Goal: Task Accomplishment & Management: Complete application form

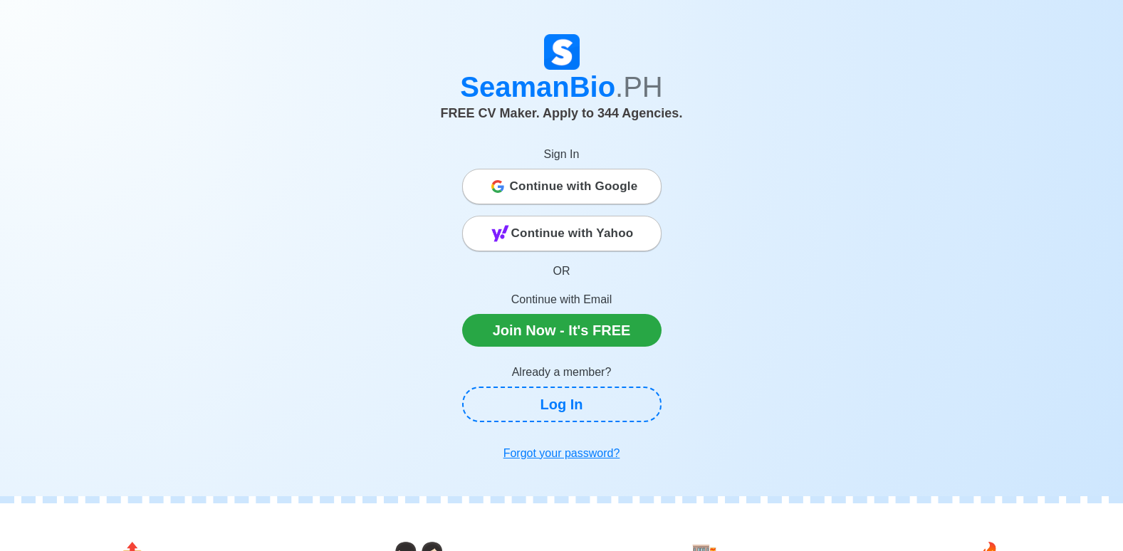
click at [566, 196] on span "Continue with Google" at bounding box center [574, 186] width 128 height 28
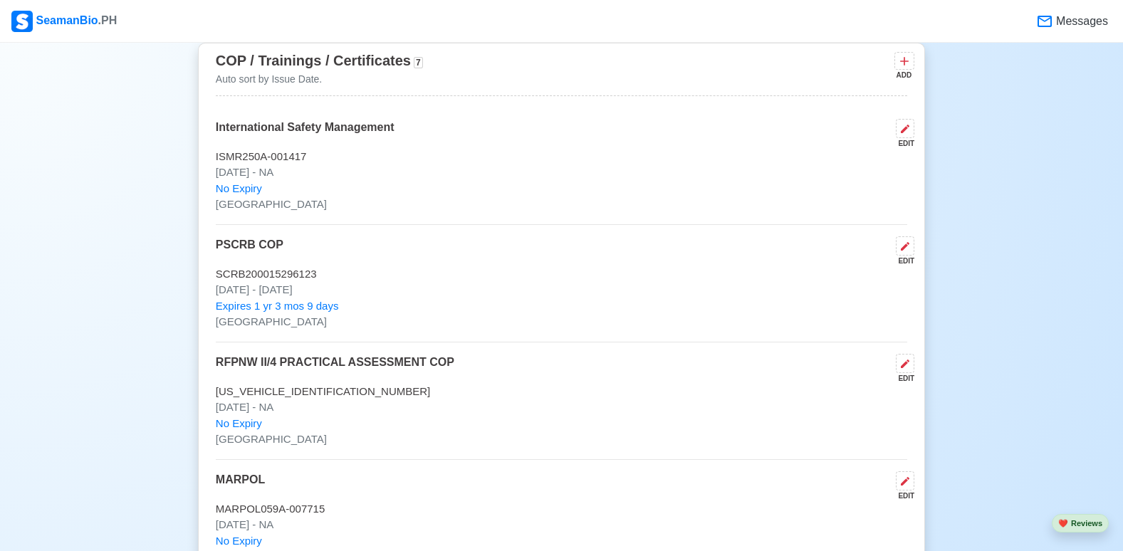
scroll to position [2492, 0]
click at [359, 212] on p "[GEOGRAPHIC_DATA]" at bounding box center [561, 204] width 691 height 16
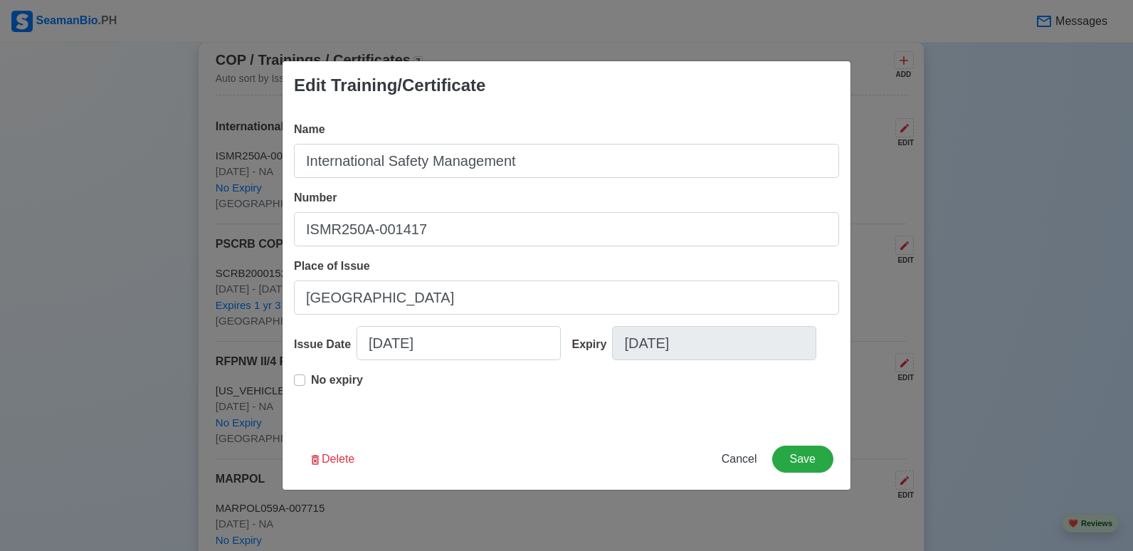
click at [234, 286] on div "Edit Training/Certificate Name International Safety Management Number ISMR250A-…" at bounding box center [566, 275] width 1133 height 551
click at [733, 457] on span "Cancel" at bounding box center [740, 459] width 36 height 12
type input "[DATE]"
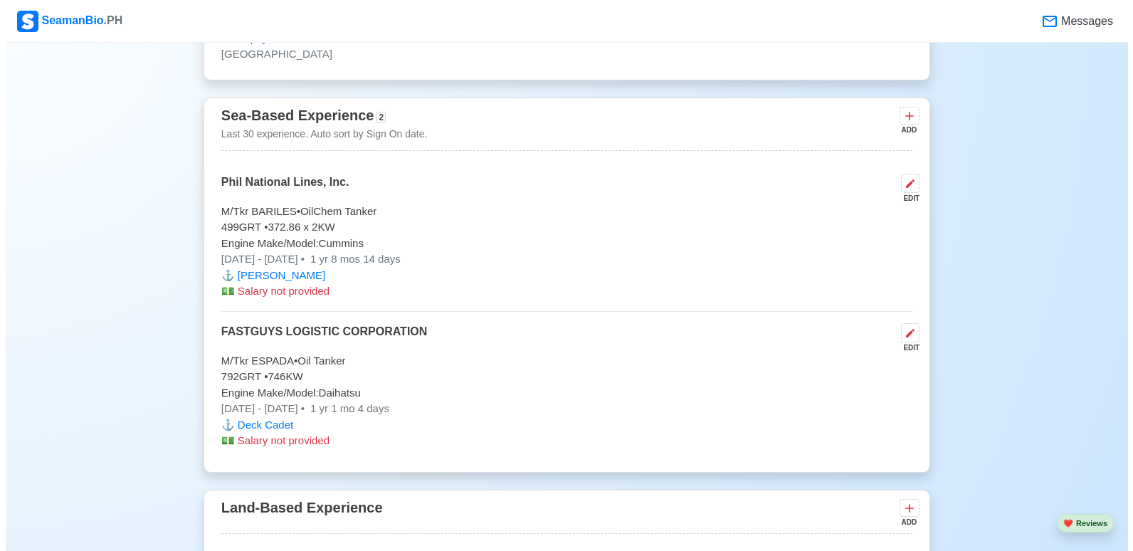
scroll to position [3417, 0]
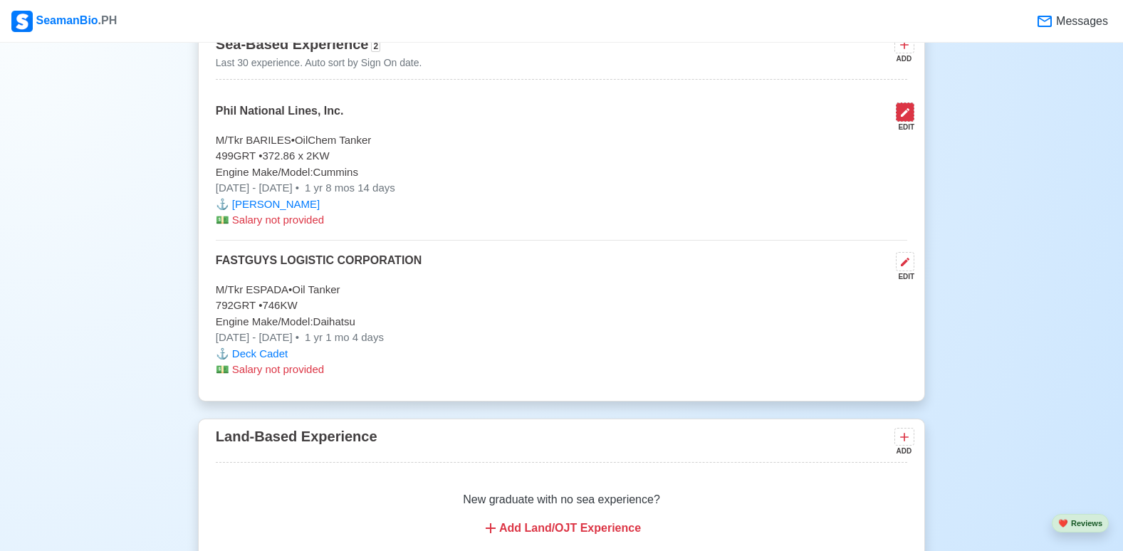
click at [904, 117] on icon at bounding box center [904, 112] width 11 height 11
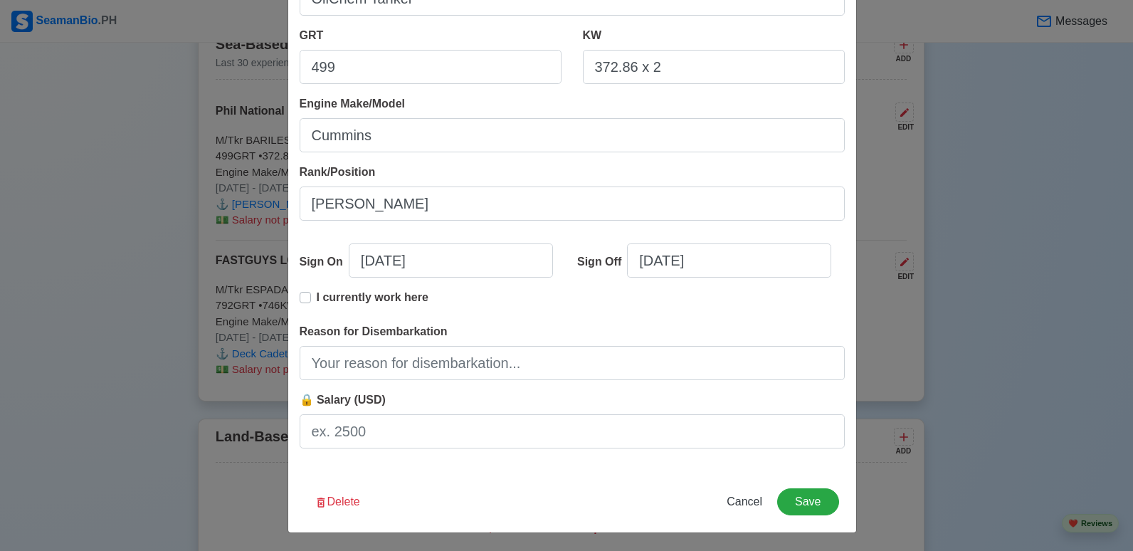
scroll to position [261, 0]
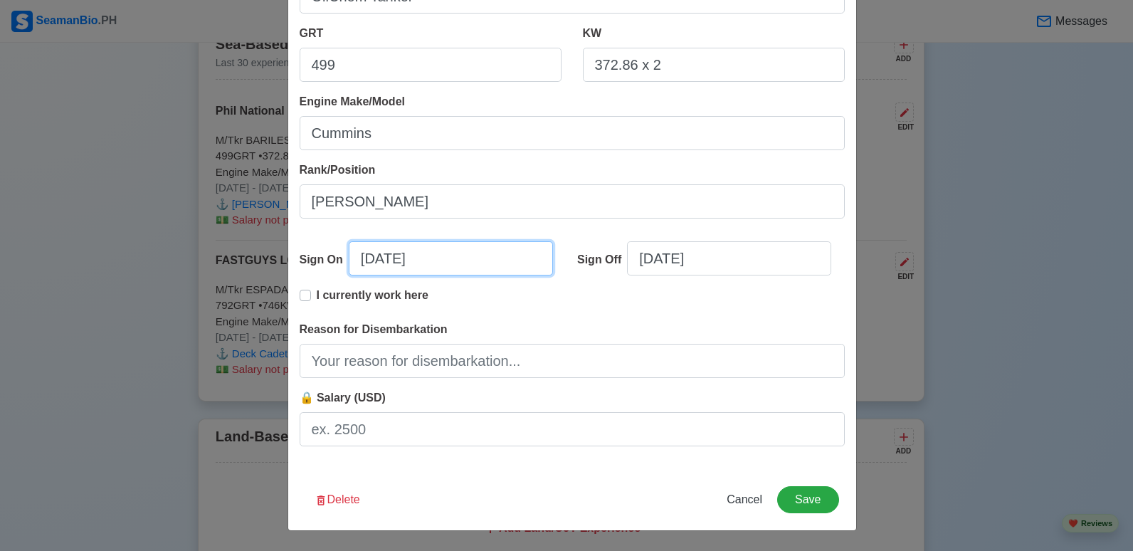
click at [372, 266] on input "[DATE]" at bounding box center [451, 258] width 204 height 34
select select "****"
select select "********"
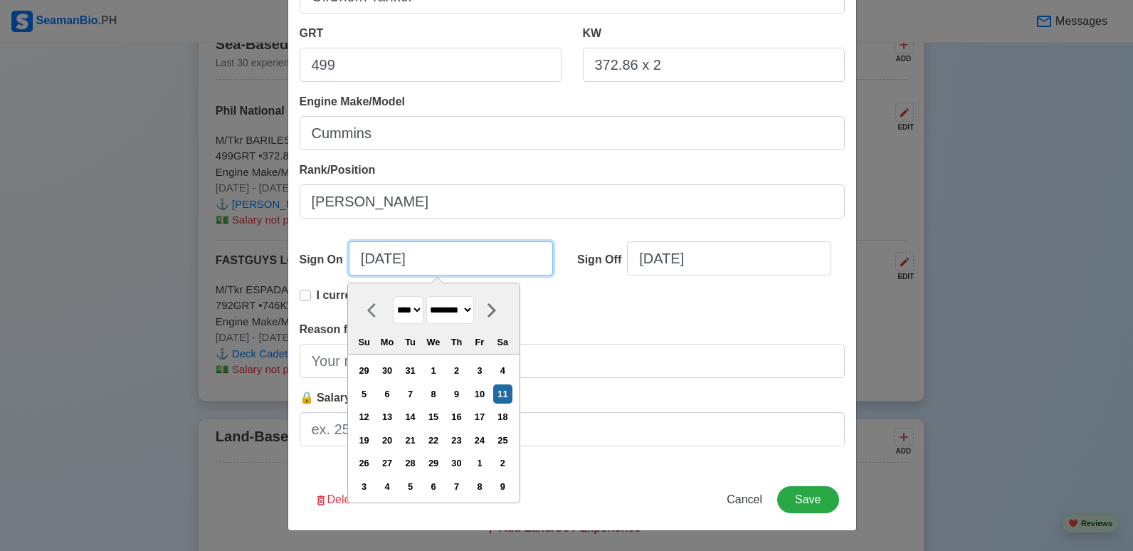
click at [425, 261] on input "[DATE]" at bounding box center [451, 258] width 204 height 34
drag, startPoint x: 355, startPoint y: 265, endPoint x: 362, endPoint y: 264, distance: 7.2
click at [357, 265] on input "[DATE]" at bounding box center [451, 258] width 204 height 34
drag, startPoint x: 398, startPoint y: 262, endPoint x: 419, endPoint y: 262, distance: 20.6
click at [402, 262] on input "[DATE]" at bounding box center [451, 258] width 204 height 34
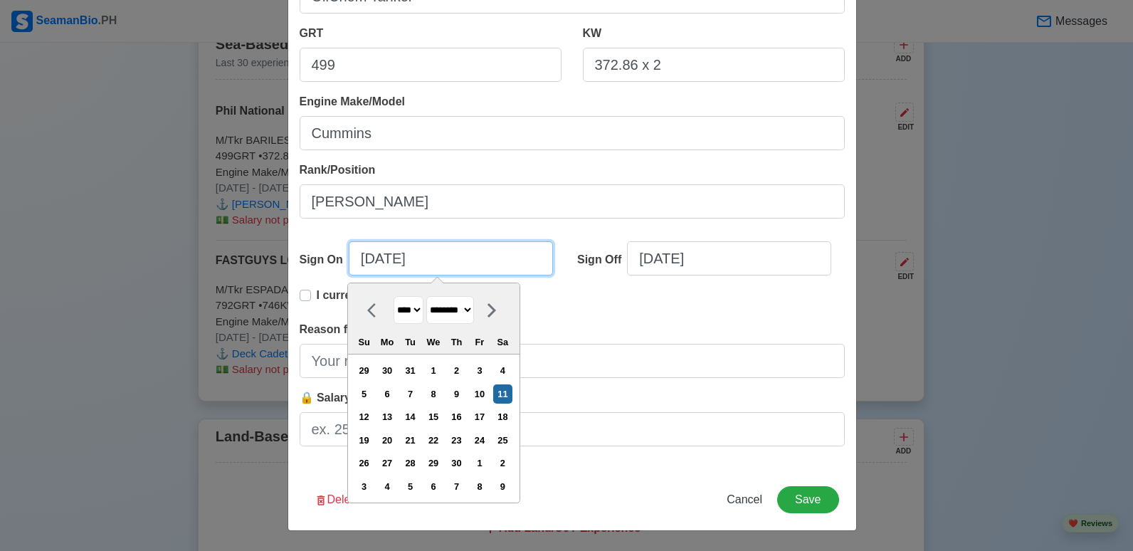
click at [438, 262] on input "[DATE]" at bounding box center [451, 258] width 204 height 34
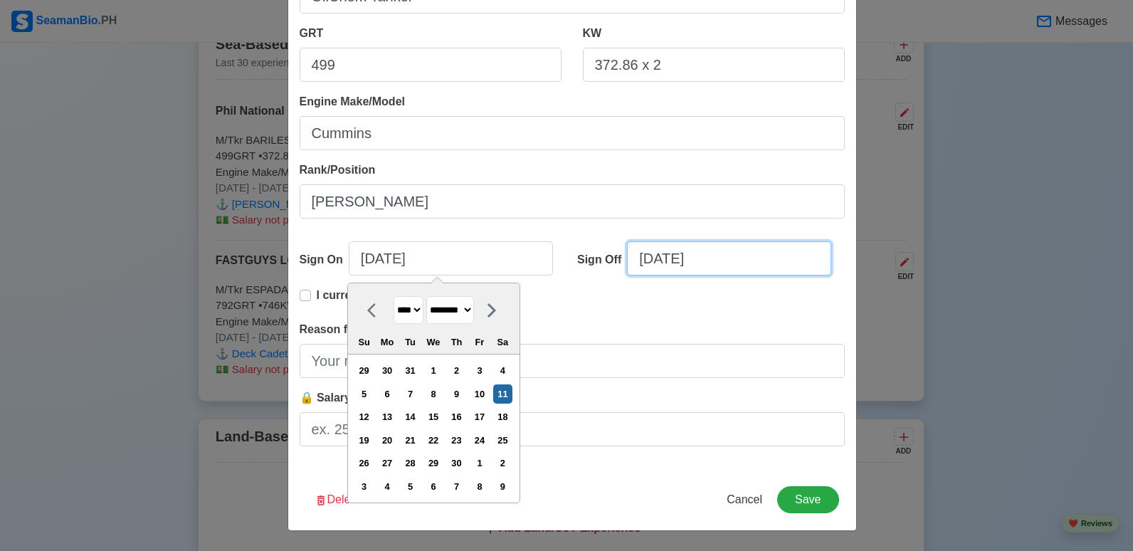
click at [644, 267] on input "[DATE]" at bounding box center [729, 258] width 204 height 34
select select "****"
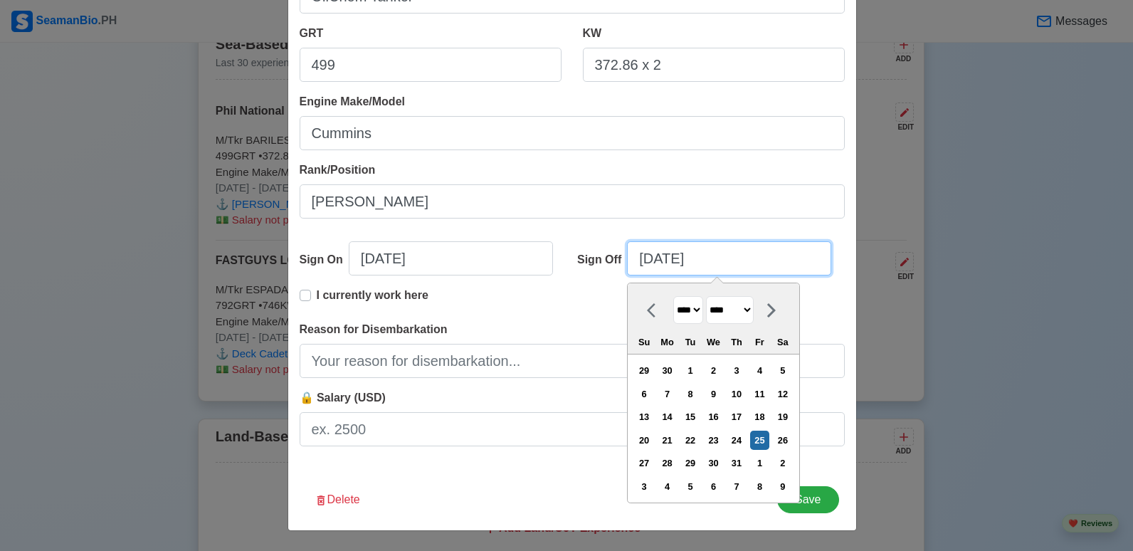
click at [668, 262] on input "[DATE]" at bounding box center [729, 258] width 204 height 34
click at [646, 263] on input "[DATE]" at bounding box center [729, 258] width 204 height 34
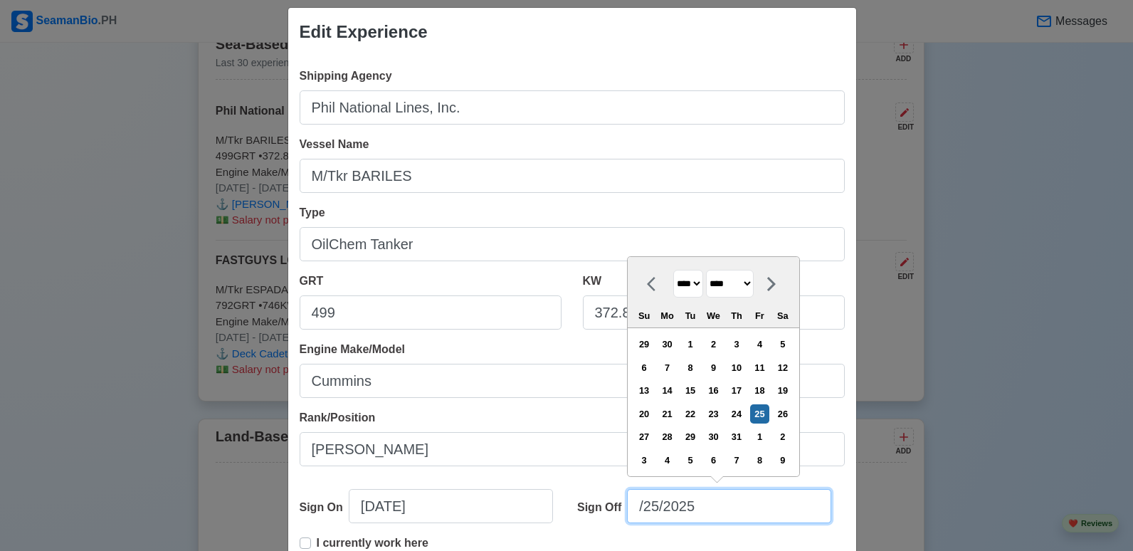
scroll to position [0, 0]
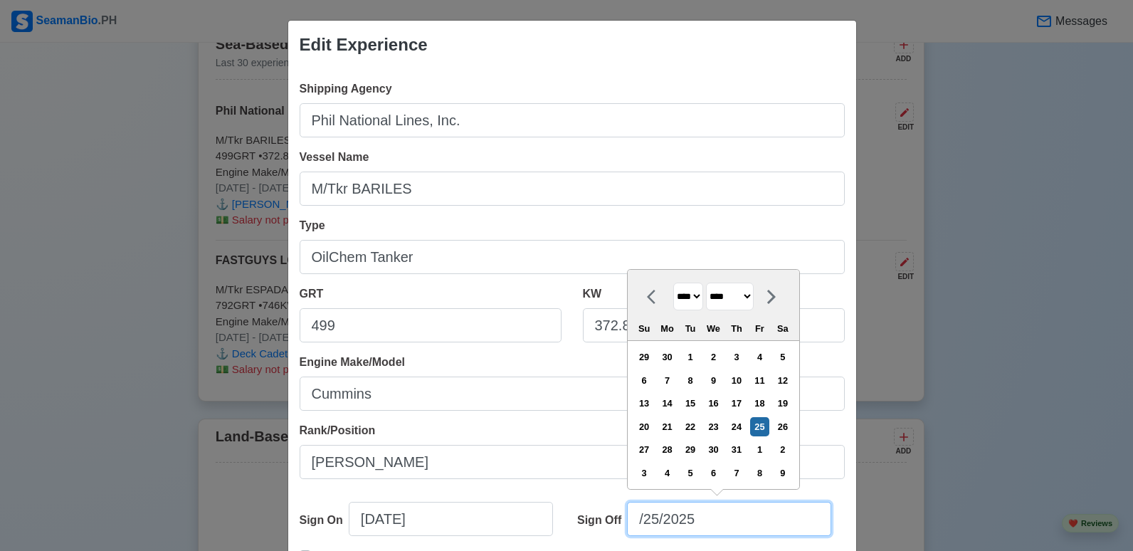
type input "/25/2025"
click at [754, 300] on select "******* ******** ***** ***** *** **** **** ****** ********* ******* ******** **…" at bounding box center [730, 297] width 48 height 28
select select "*********"
click at [707, 283] on select "******* ******** ***** ***** *** **** **** ****** ********* ******* ******** **…" at bounding box center [730, 297] width 48 height 28
click at [788, 400] on div "20" at bounding box center [782, 403] width 19 height 19
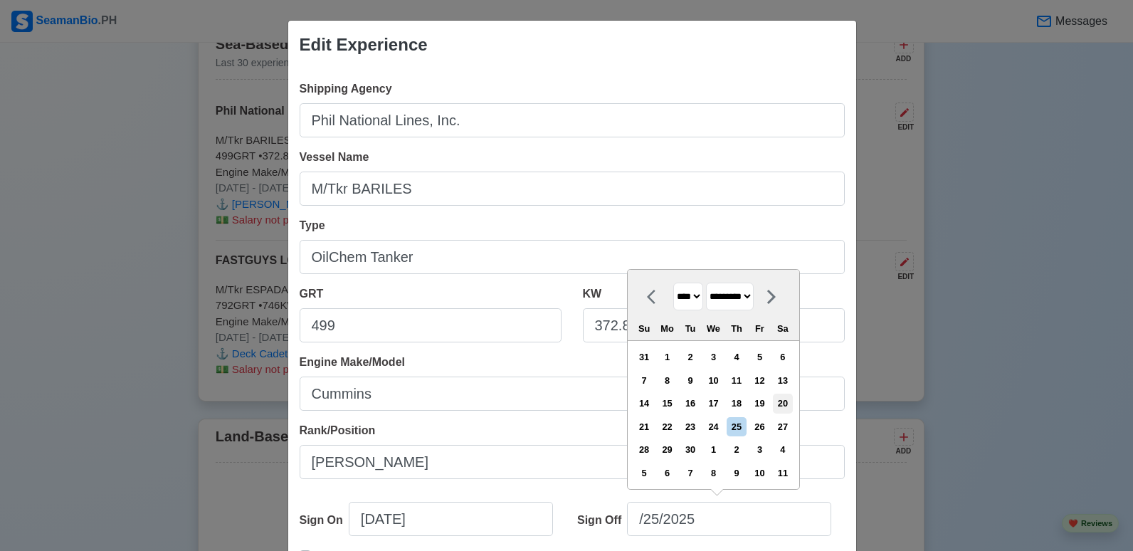
type input "[DATE]"
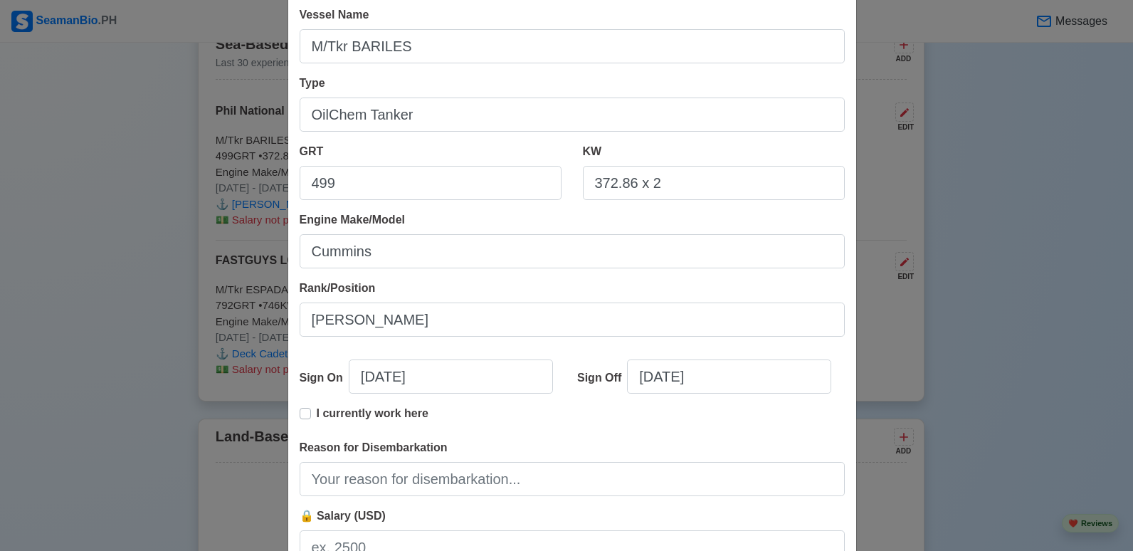
click at [536, 417] on div "I currently work here" at bounding box center [572, 422] width 545 height 34
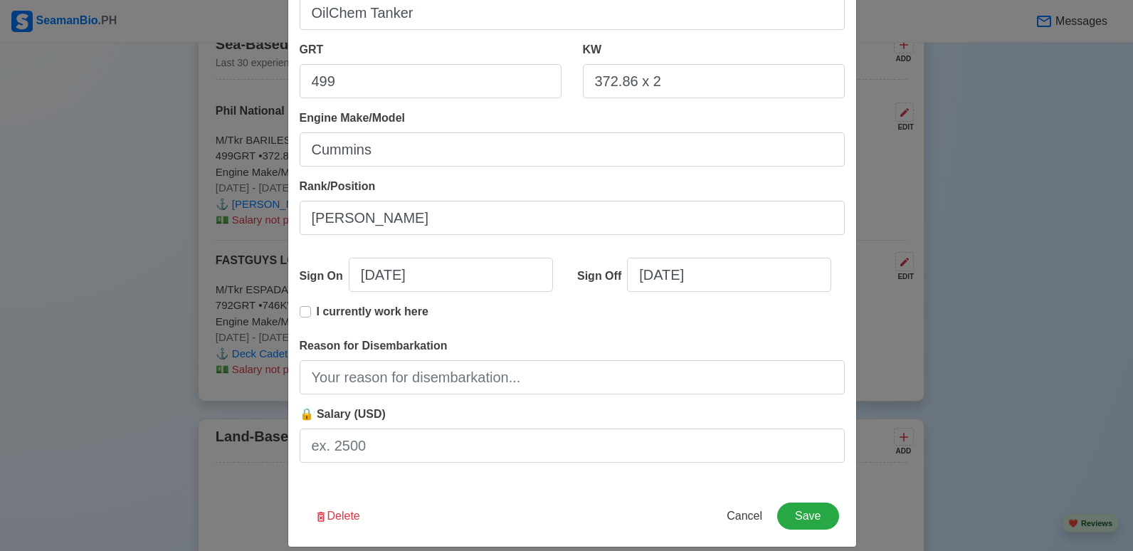
scroll to position [261, 0]
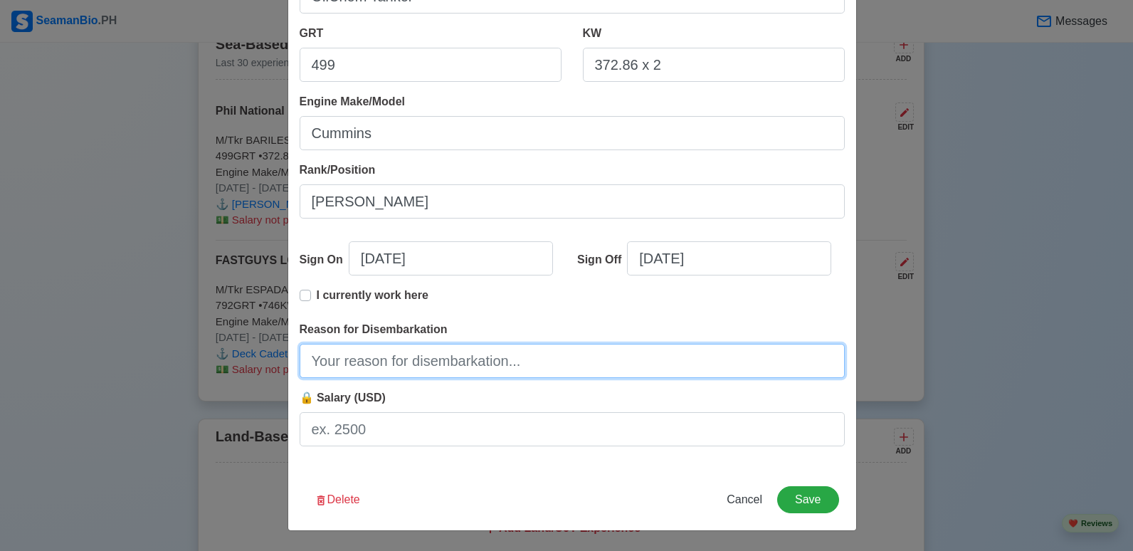
click at [452, 362] on input "Reason for Disembarkation" at bounding box center [572, 361] width 545 height 34
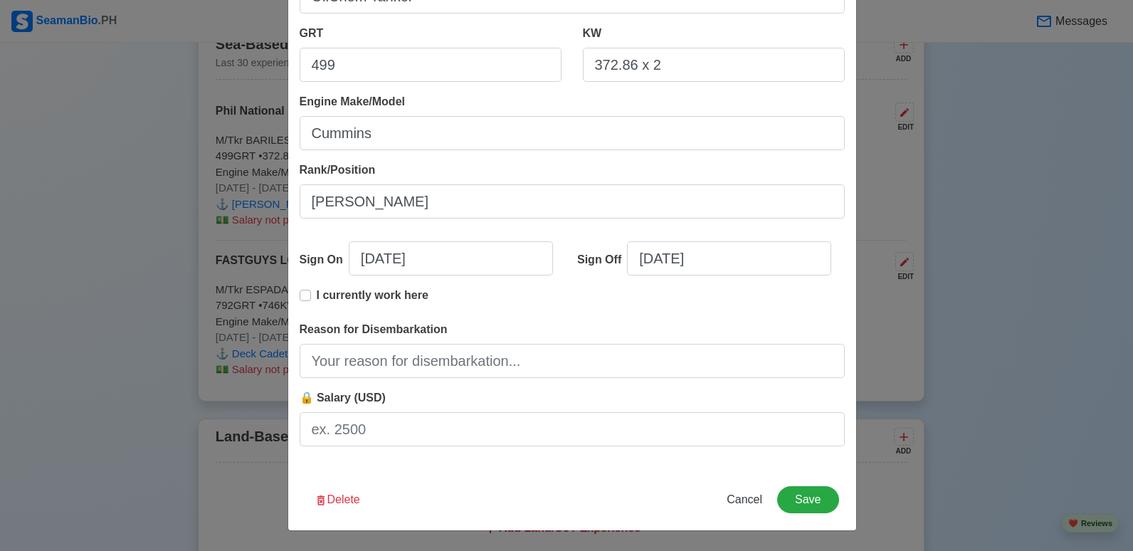
click at [540, 482] on div "Edit Experience Shipping Agency Phil National Lines, Inc. Vessel Name M/Tkr BAR…" at bounding box center [573, 145] width 570 height 772
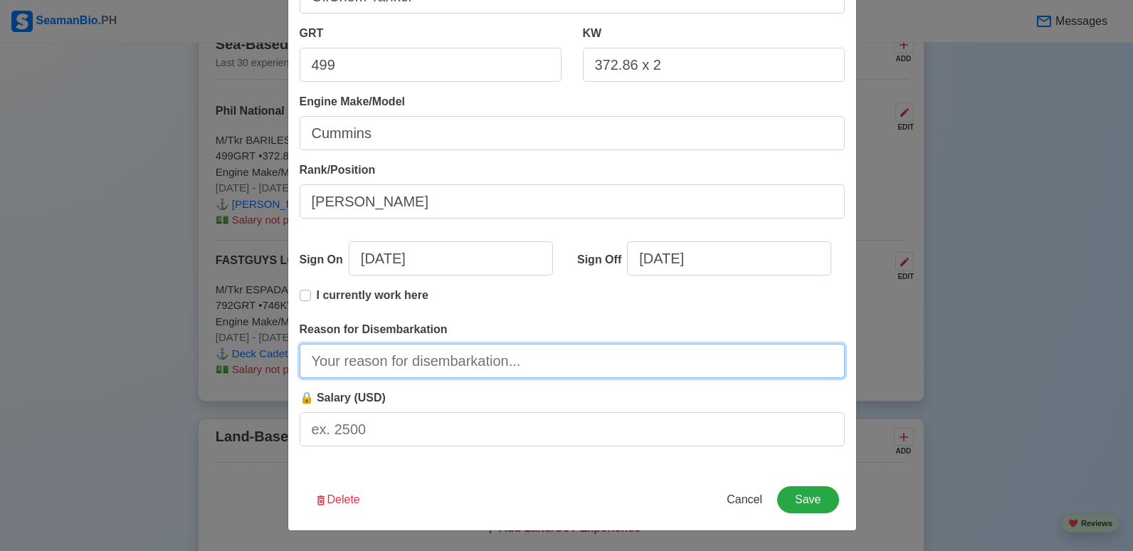
click at [466, 361] on input "Reason for Disembarkation" at bounding box center [572, 361] width 545 height 34
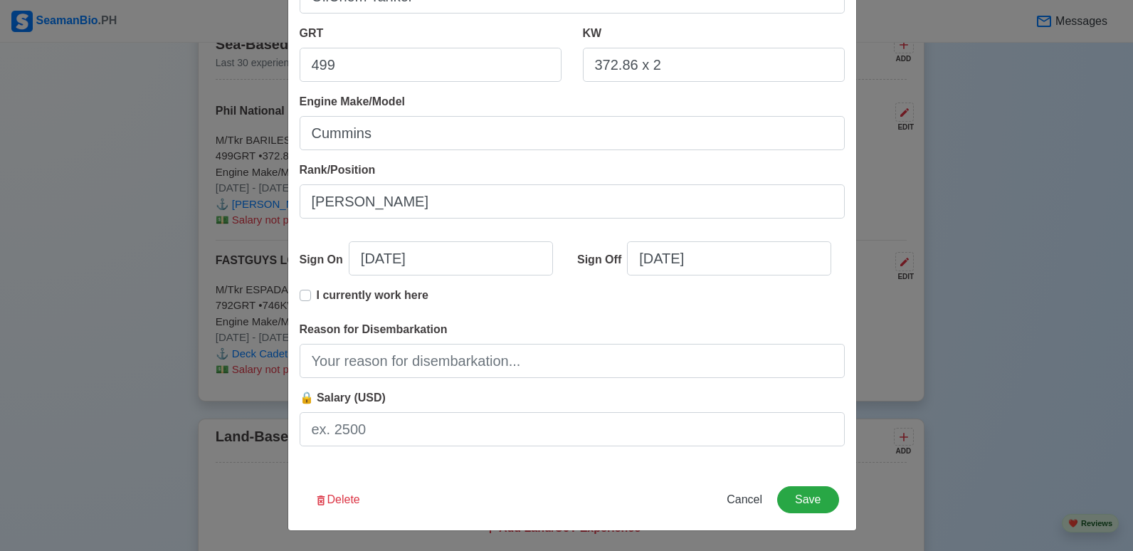
click at [511, 478] on div "Edit Experience Shipping Agency Phil National Lines, Inc. Vessel Name M/Tkr BAR…" at bounding box center [573, 145] width 570 height 772
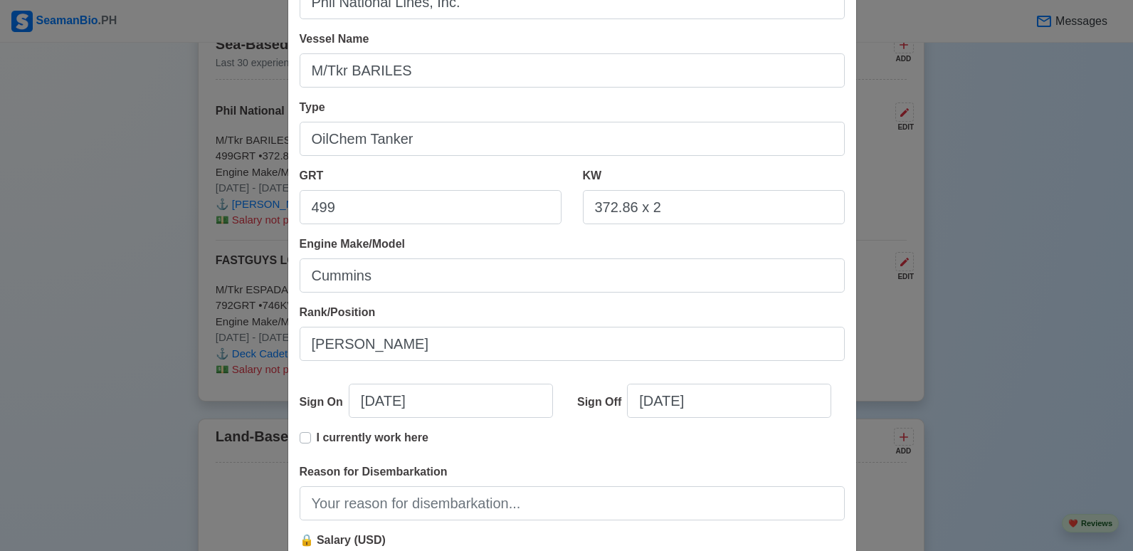
scroll to position [47, 0]
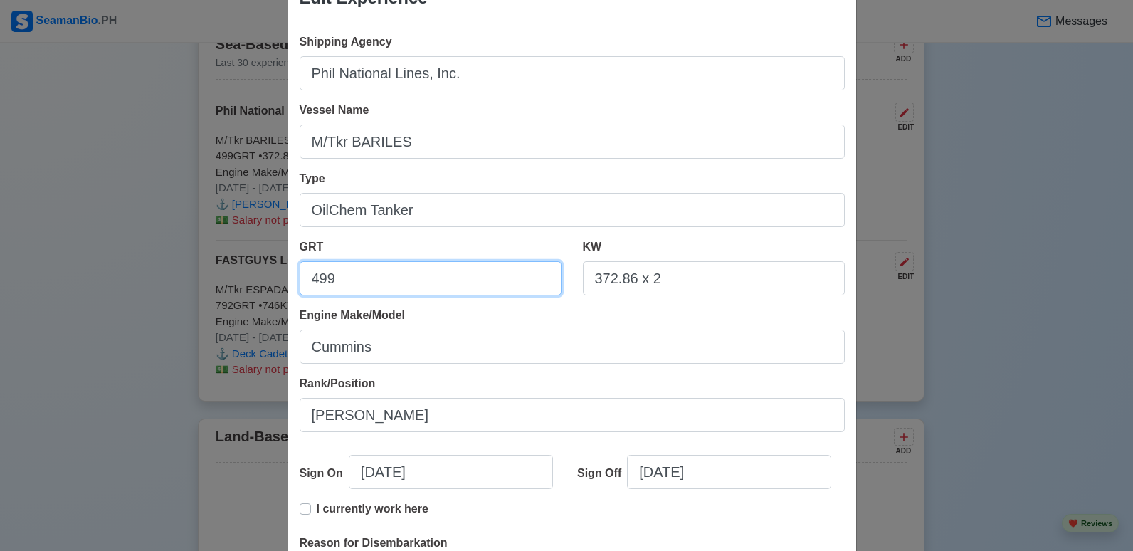
click at [451, 274] on input "499" at bounding box center [431, 278] width 262 height 34
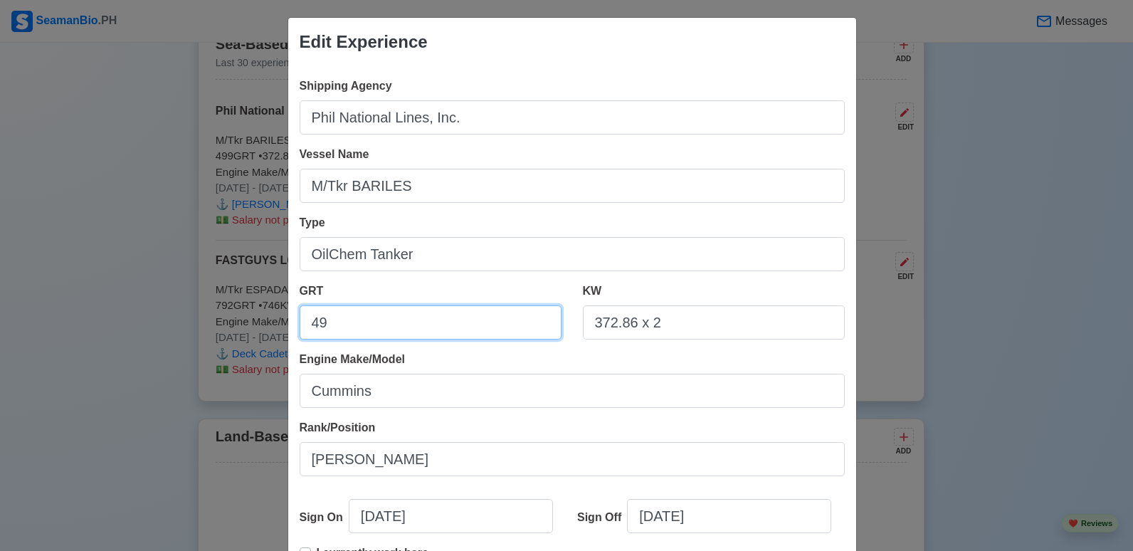
scroll to position [0, 0]
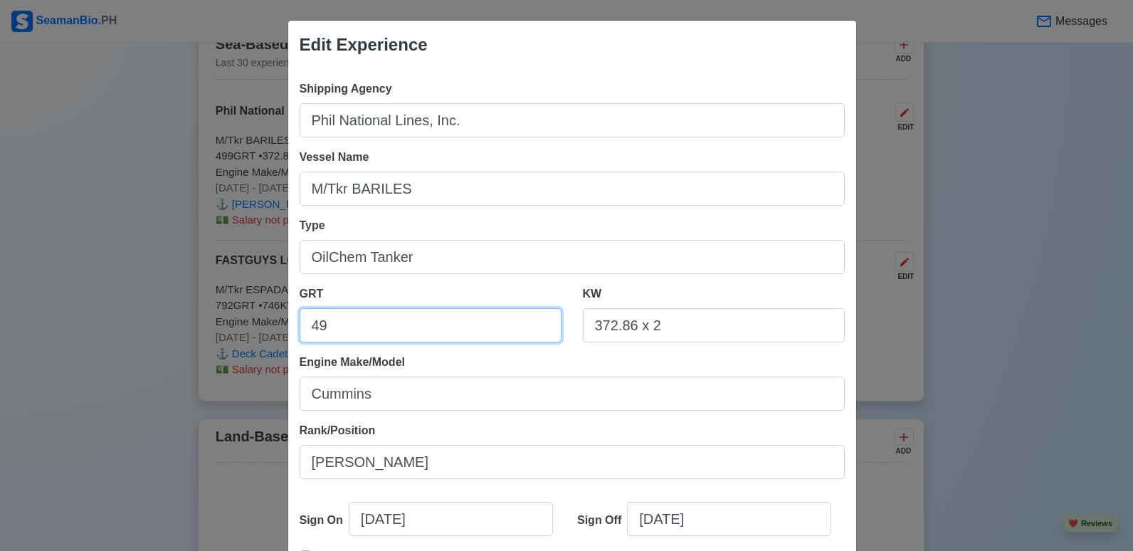
type input "499"
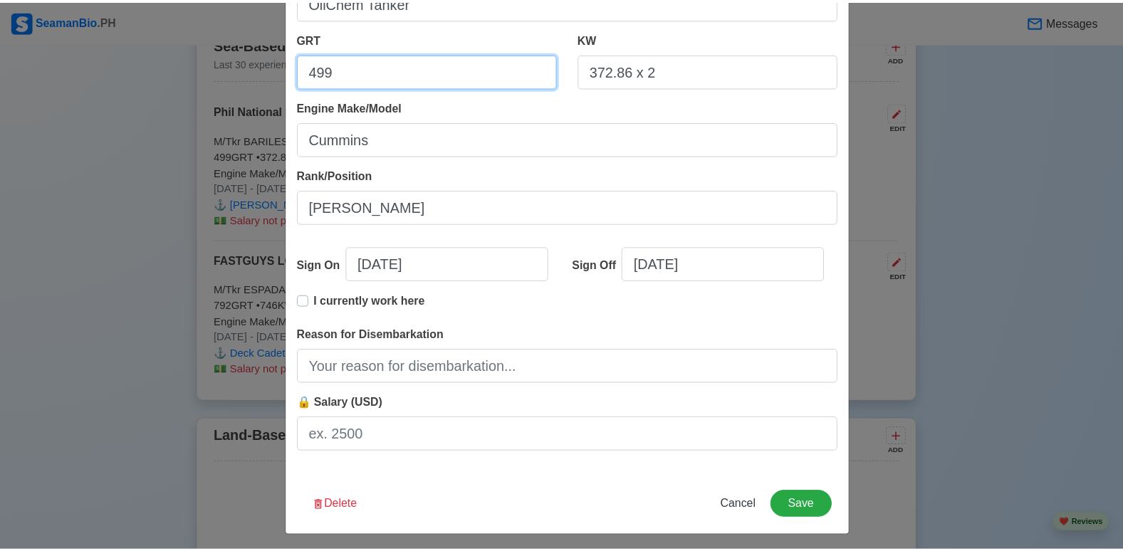
scroll to position [261, 0]
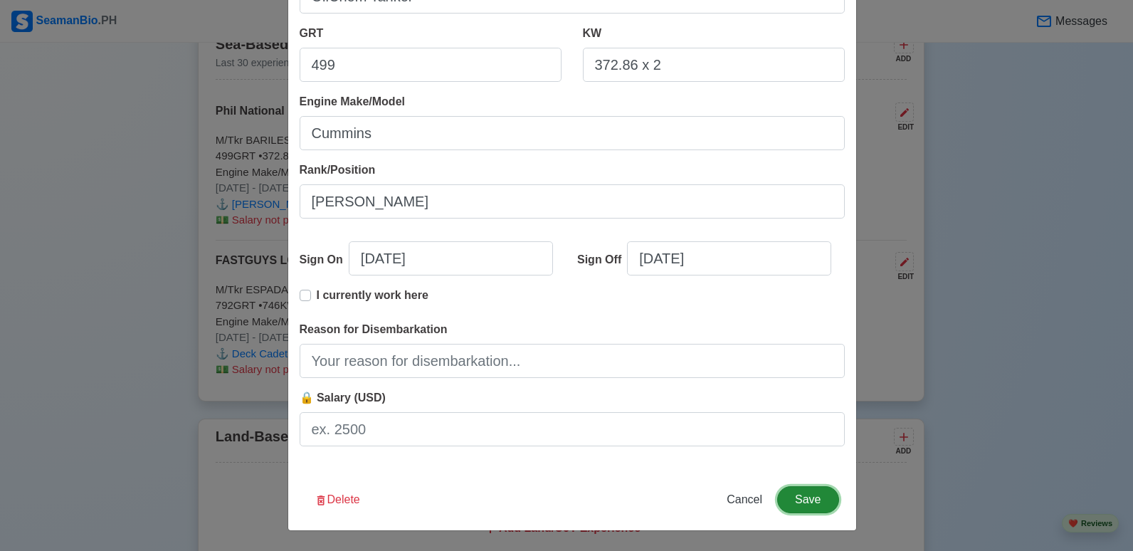
click at [809, 498] on button "Save" at bounding box center [807, 499] width 61 height 27
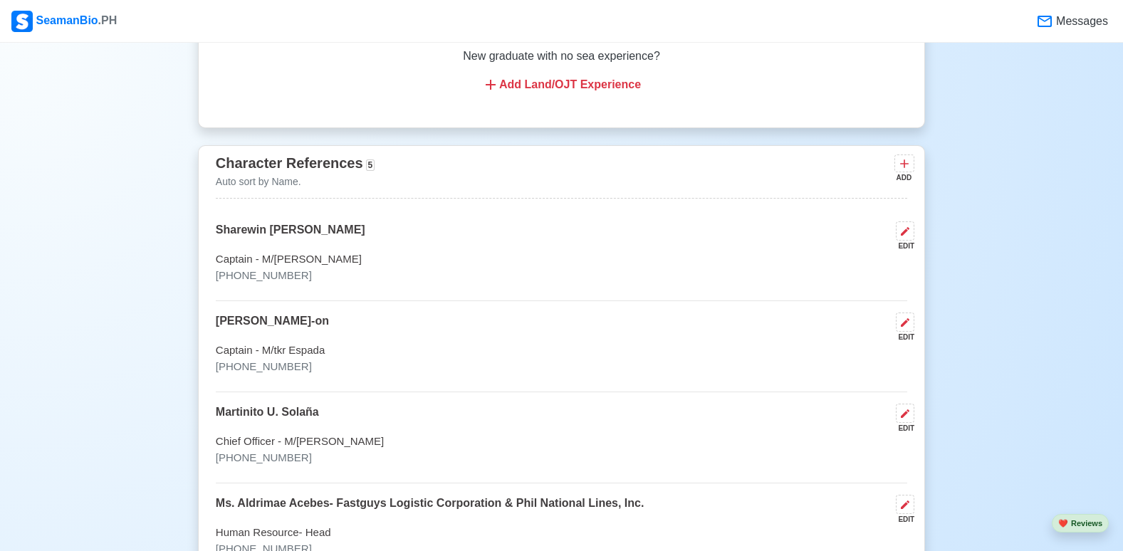
scroll to position [3987, 0]
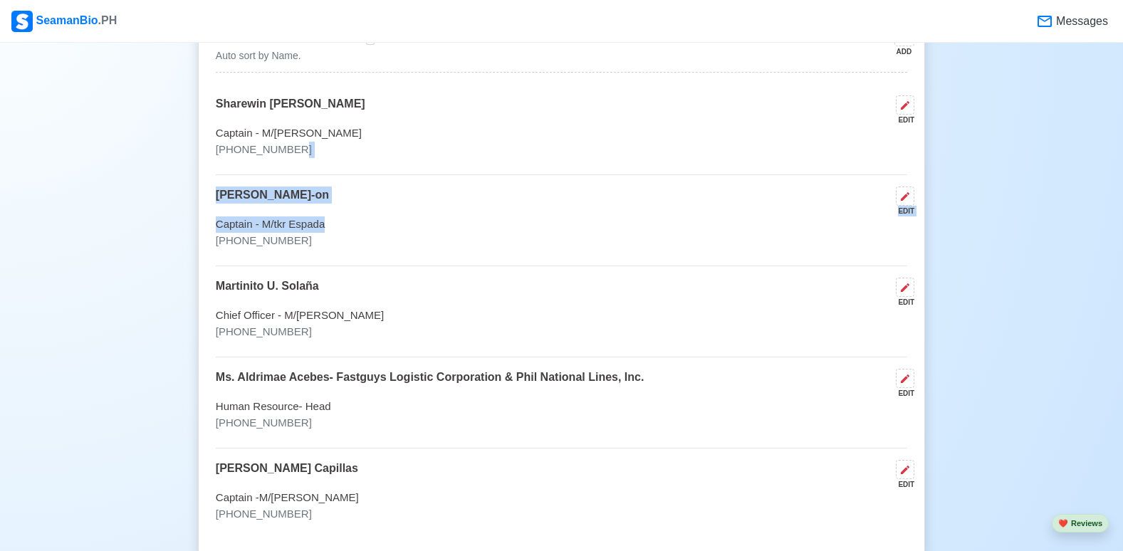
drag, startPoint x: 819, startPoint y: 226, endPoint x: 830, endPoint y: 164, distance: 62.3
click at [830, 164] on div "Sharewin [PERSON_NAME] EDIT Captain - M/[PERSON_NAME] [PHONE_NUMBER] [PERSON_NA…" at bounding box center [561, 317] width 691 height 444
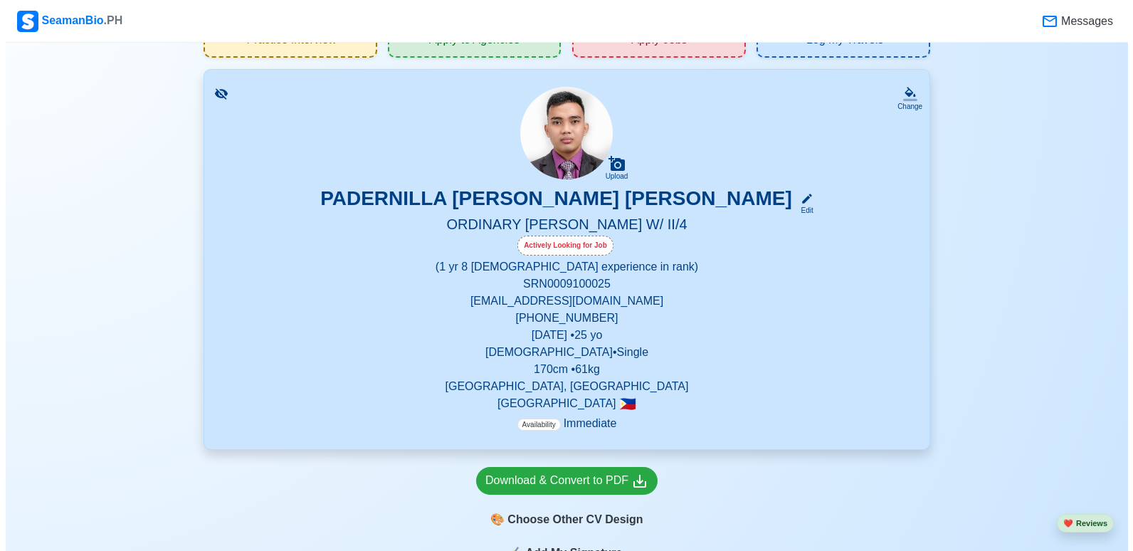
scroll to position [0, 0]
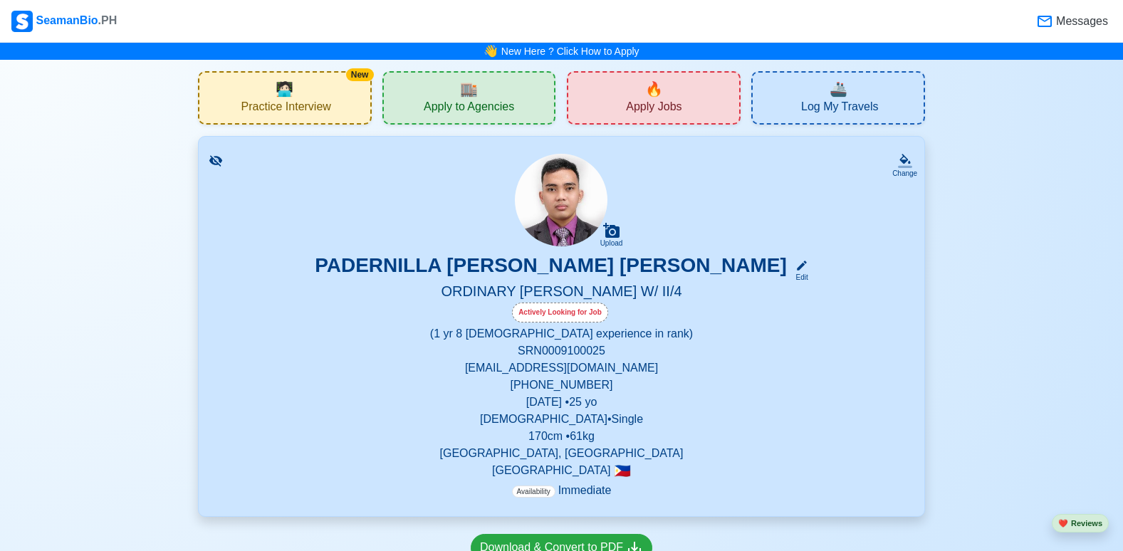
click at [461, 109] on span "Apply to Agencies" at bounding box center [469, 109] width 90 height 18
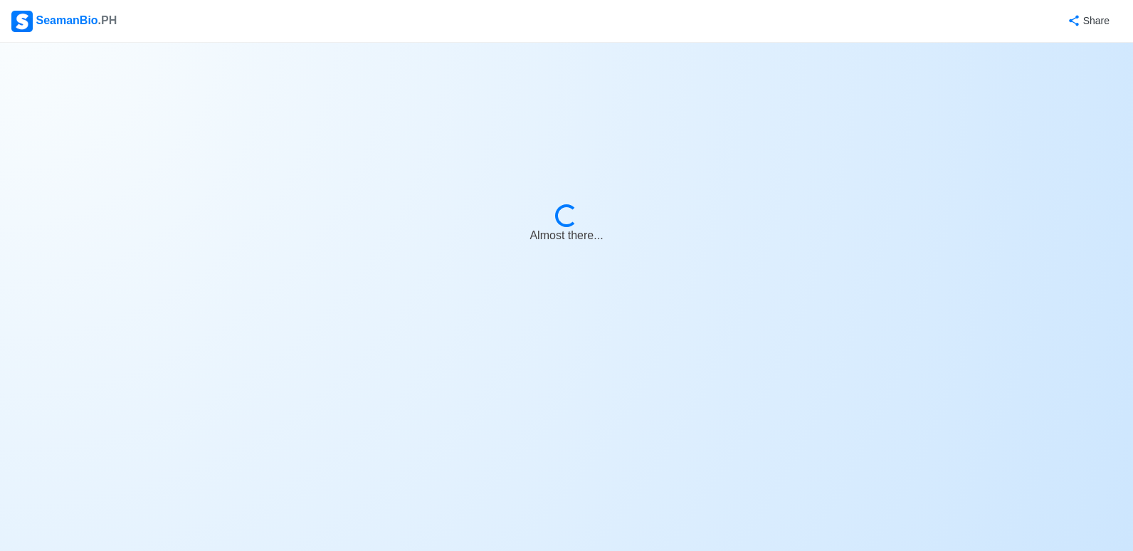
click at [654, 160] on body "SeamanBio .PH Share Loading... Almost there..." at bounding box center [566, 275] width 1133 height 551
click at [661, 153] on body "SeamanBio .PH Share Loading... Just a little longer..." at bounding box center [566, 275] width 1133 height 551
click at [661, 153] on body "SeamanBio .PH Share Loading... Magtatagumpay ka rin..." at bounding box center [566, 275] width 1133 height 551
